Goal: Task Accomplishment & Management: Complete application form

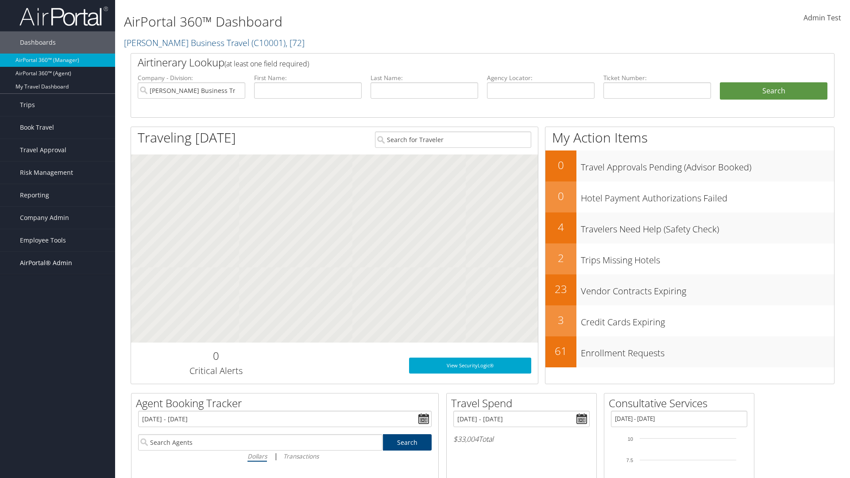
click at [58, 263] on span "AirPortal® Admin" at bounding box center [46, 263] width 52 height 22
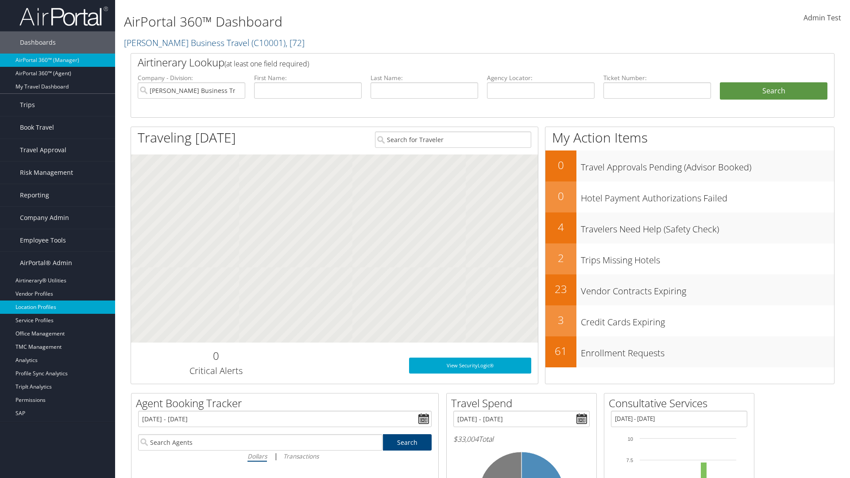
click at [58, 307] on link "Location Profiles" at bounding box center [57, 306] width 115 height 13
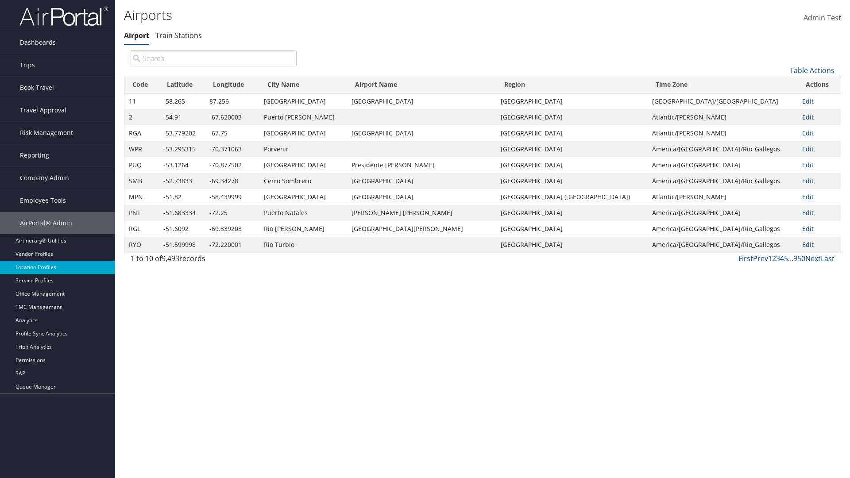
click at [812, 70] on link "Table Actions" at bounding box center [811, 70] width 45 height 10
click at [782, 84] on link "New Record" at bounding box center [782, 84] width 116 height 15
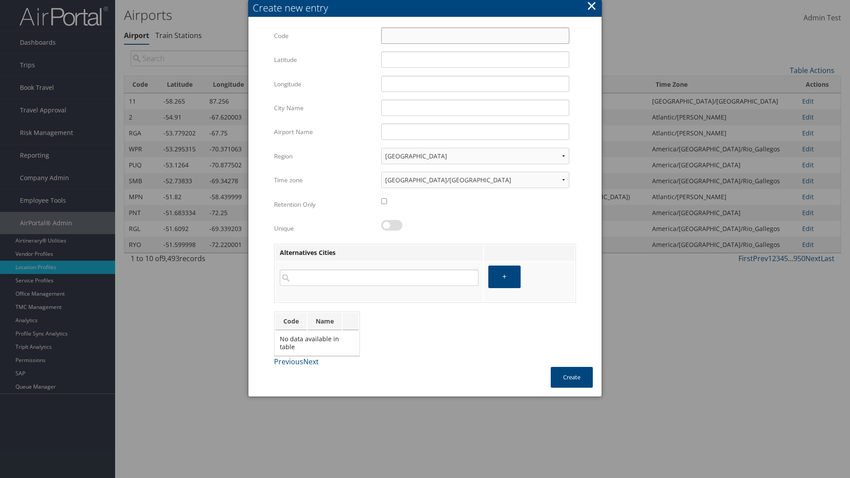
click at [475, 35] on input "Code" at bounding box center [475, 35] width 188 height 16
type input "_c"
click at [475, 59] on input "32.953182" at bounding box center [475, 59] width 188 height 16
type input "32.953182"
click at [475, 84] on input "12.016439" at bounding box center [475, 84] width 188 height 16
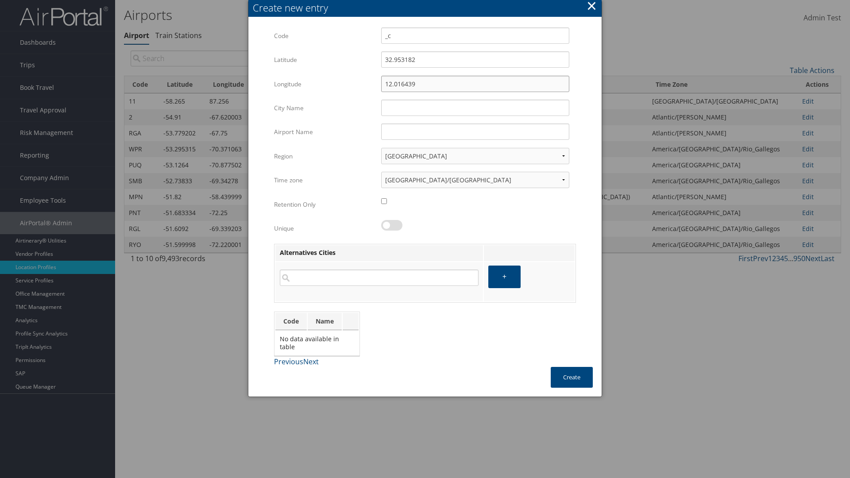
type input "12.016439"
click at [475, 108] on input "City Name" at bounding box center [475, 108] width 188 height 16
type input "Zwara"
type input "_c"
type input "Zwara"
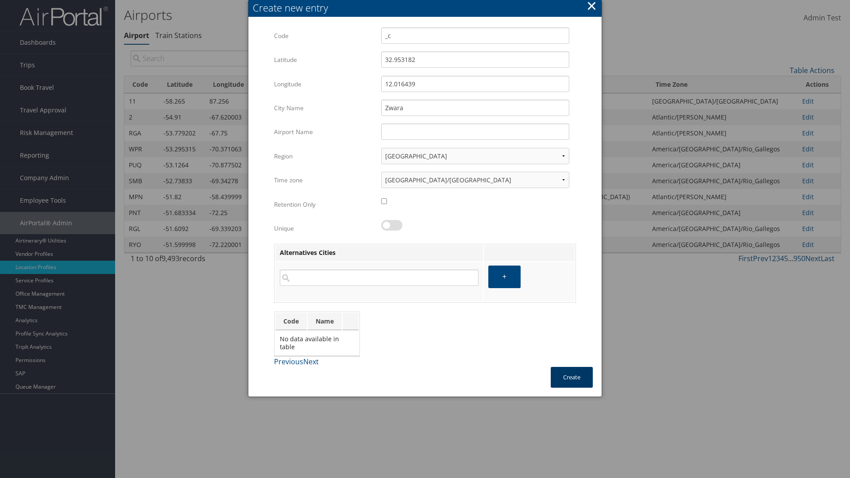
click at [571, 377] on button "Create" at bounding box center [571, 377] width 42 height 21
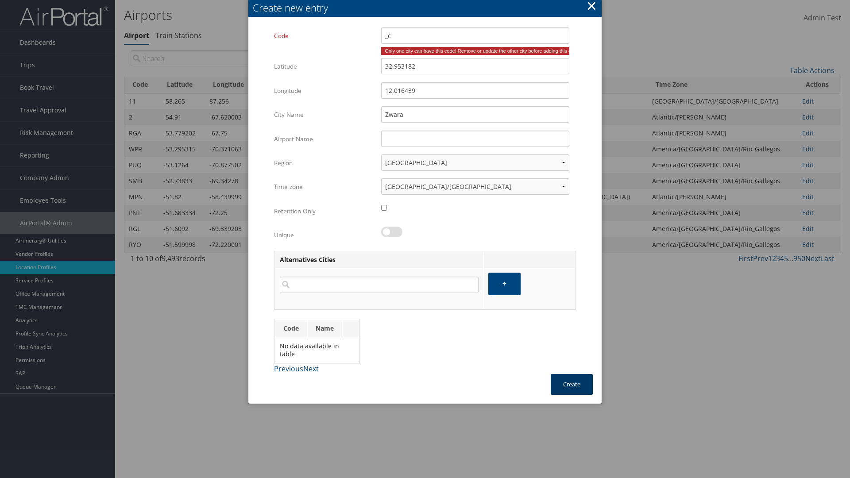
type input "Zwara"
